Goal: Transaction & Acquisition: Purchase product/service

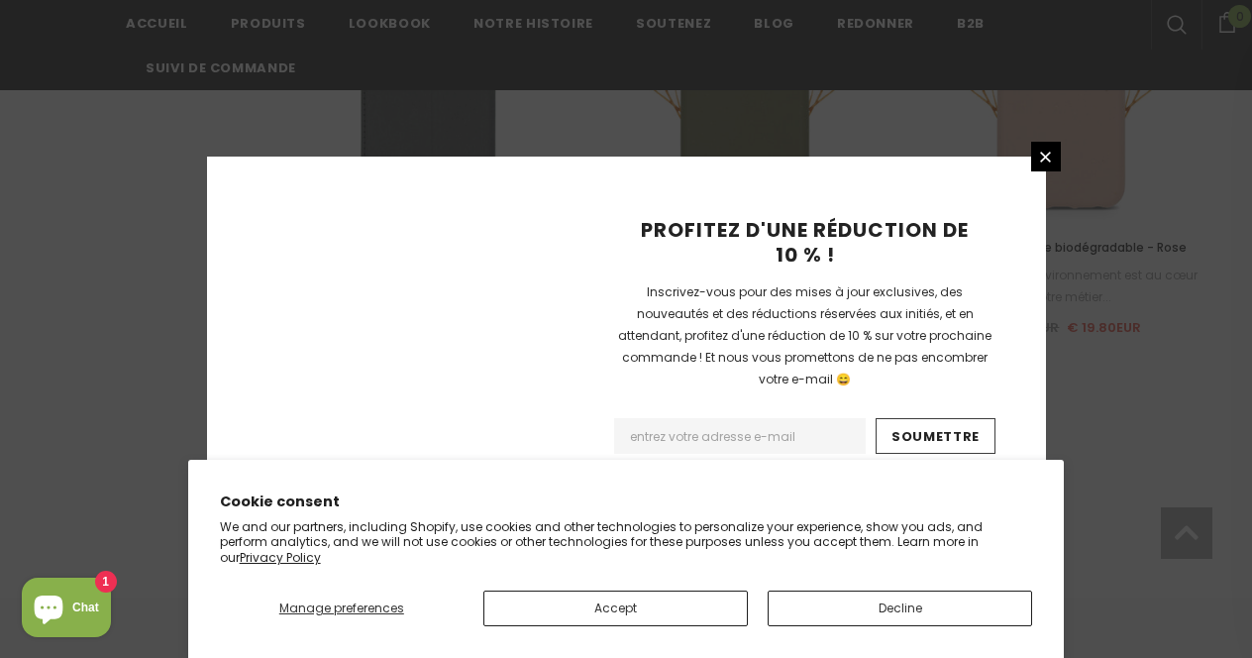
scroll to position [2514, 0]
